Goal: Information Seeking & Learning: Learn about a topic

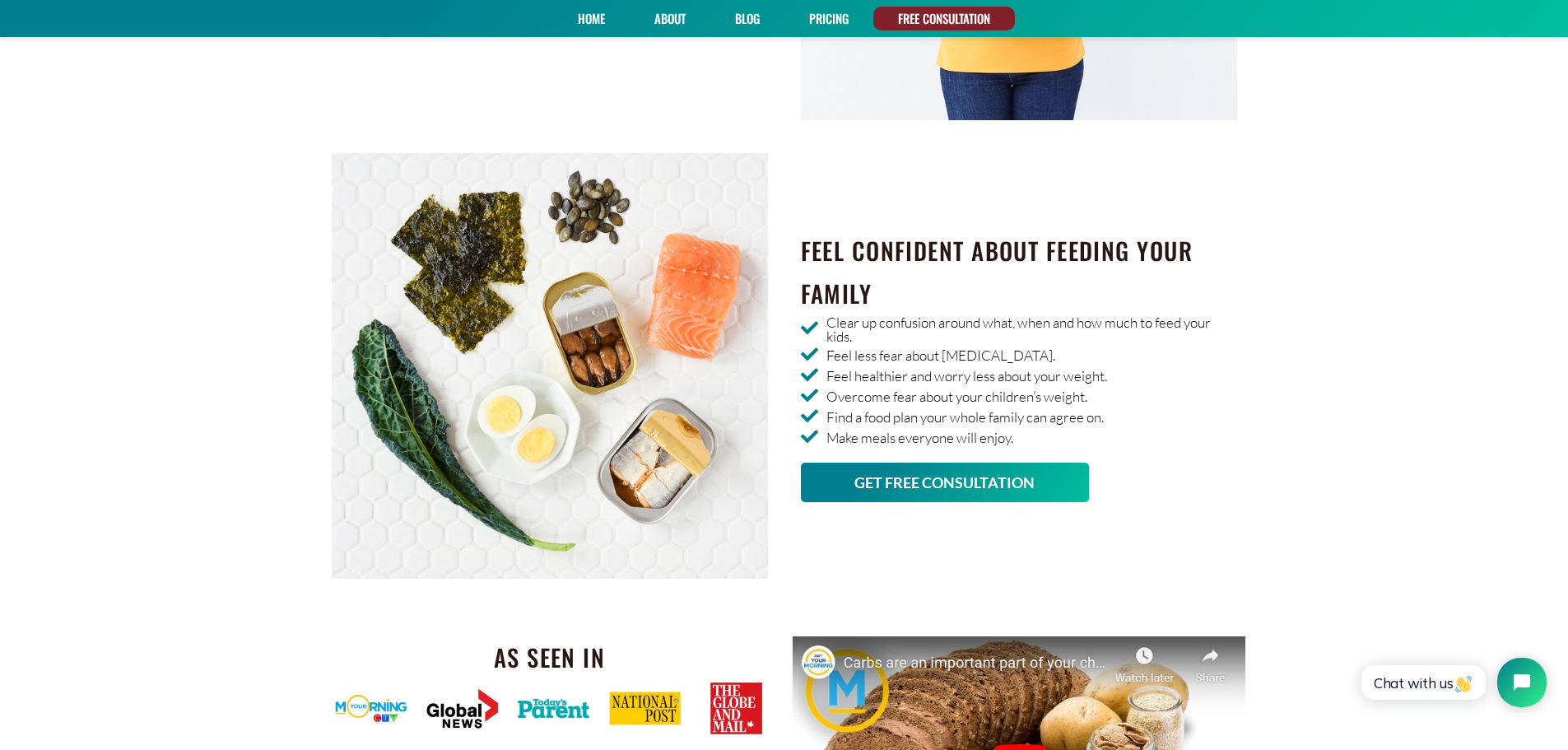
scroll to position [2386, 0]
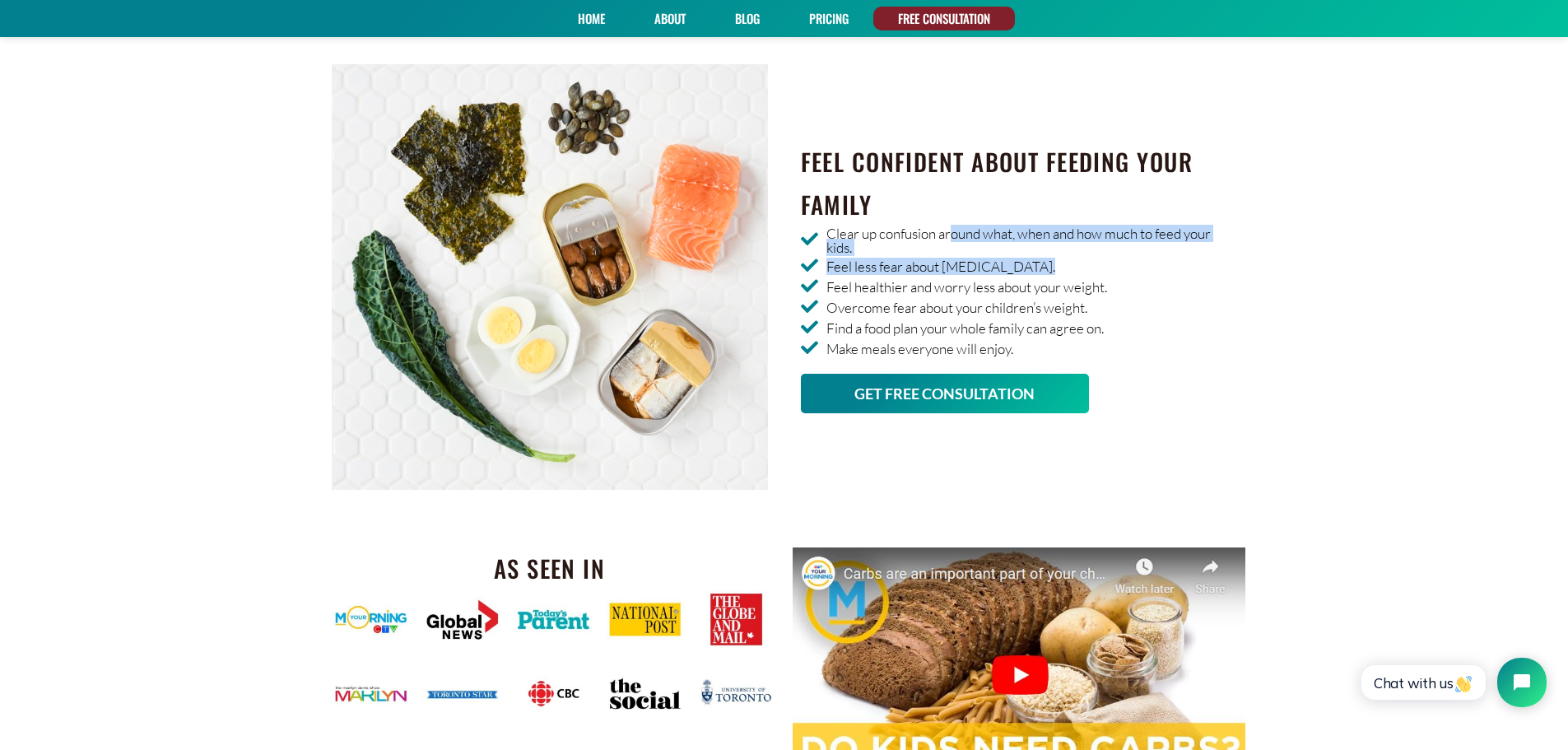
drag, startPoint x: 951, startPoint y: 233, endPoint x: 1169, endPoint y: 260, distance: 219.7
click at [1169, 260] on ul "Clear up confusion around what, when and how much to feed your kids. Feel less …" at bounding box center [1019, 291] width 436 height 130
click at [873, 289] on span "Feel healthier and worry less about your weight." at bounding box center [965, 286] width 285 height 14
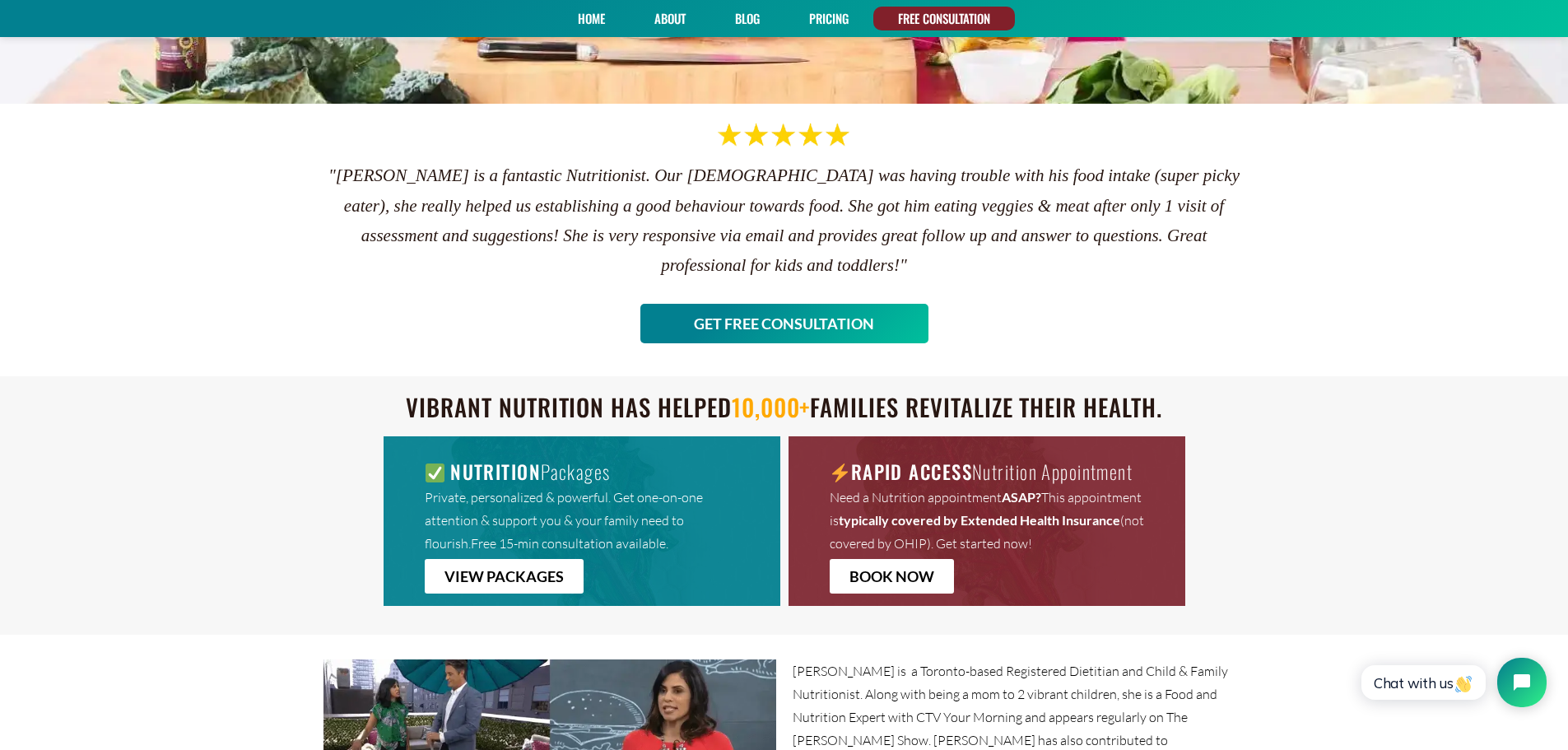
scroll to position [0, 0]
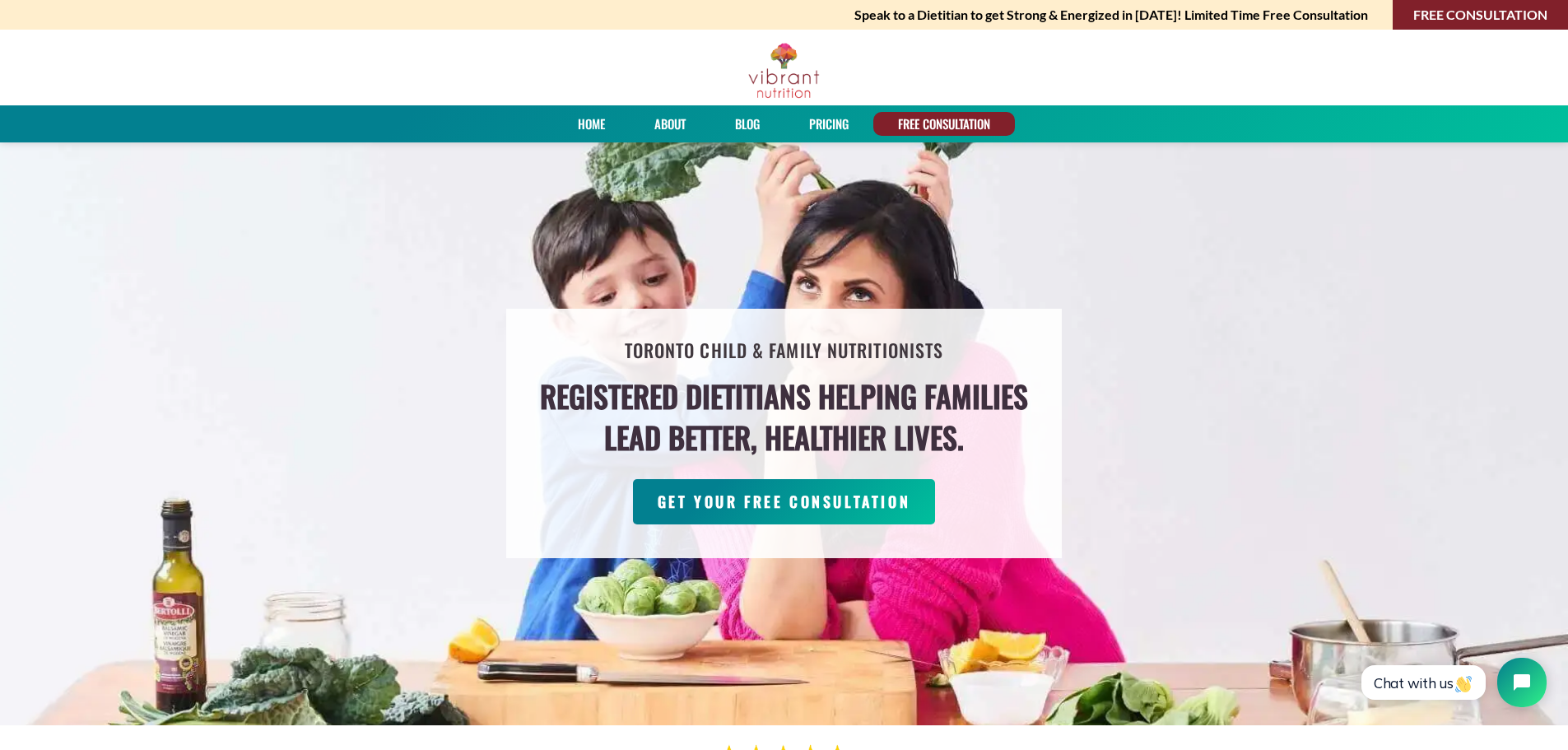
click at [834, 123] on link "PRICING" at bounding box center [829, 124] width 51 height 24
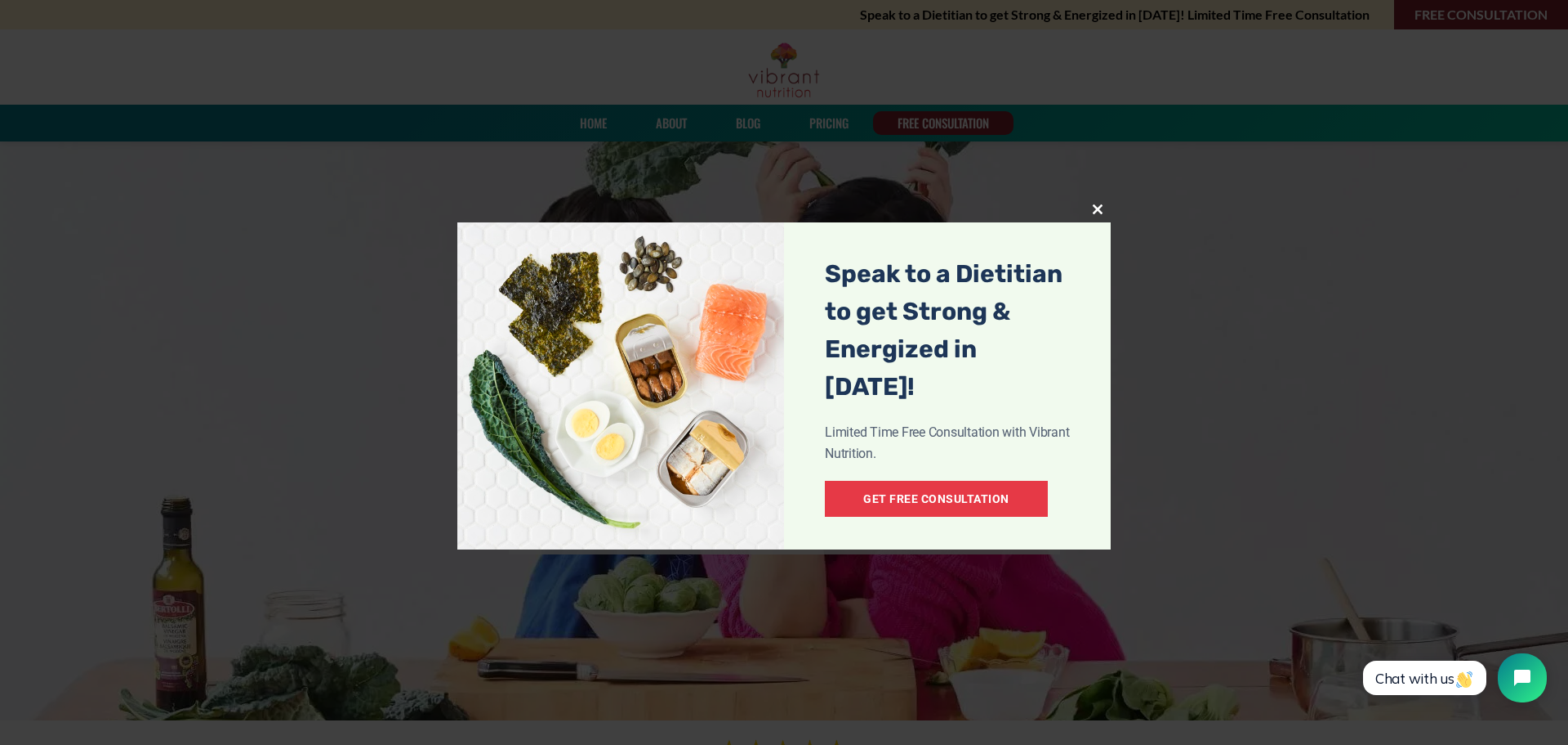
click at [1099, 208] on span at bounding box center [1098, 208] width 26 height 10
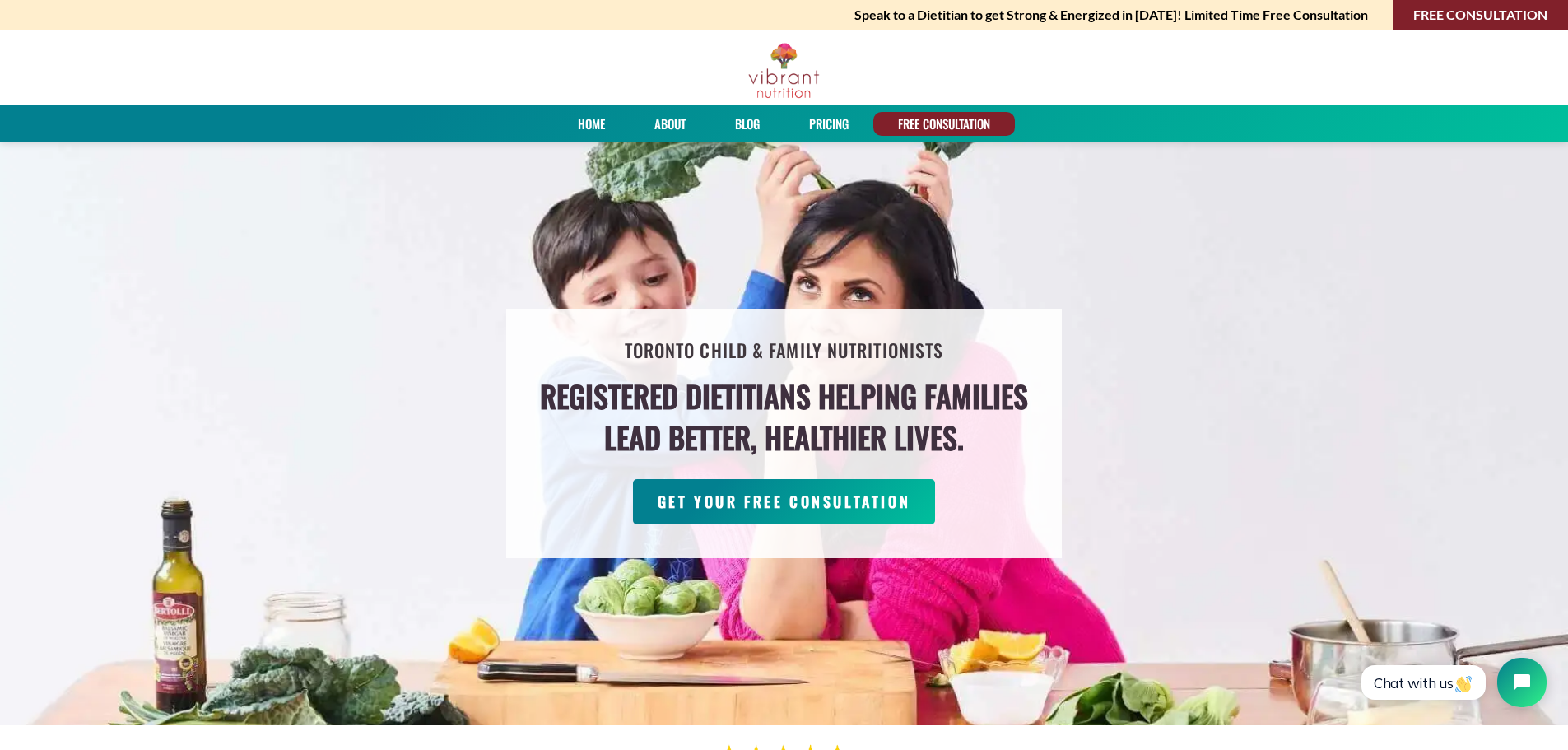
click at [661, 120] on link "About" at bounding box center [670, 124] width 43 height 24
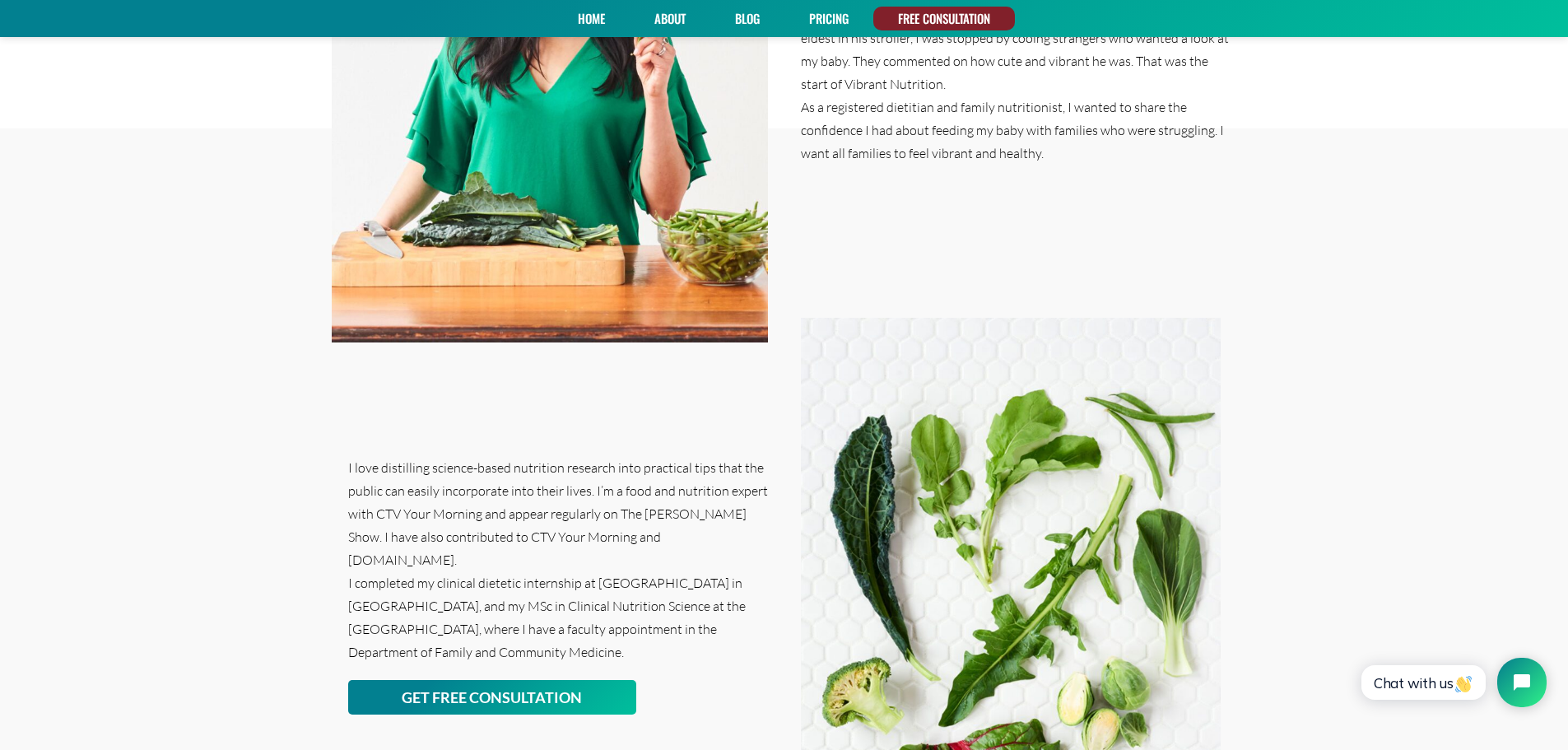
scroll to position [494, 0]
